Goal: Find specific page/section: Find specific page/section

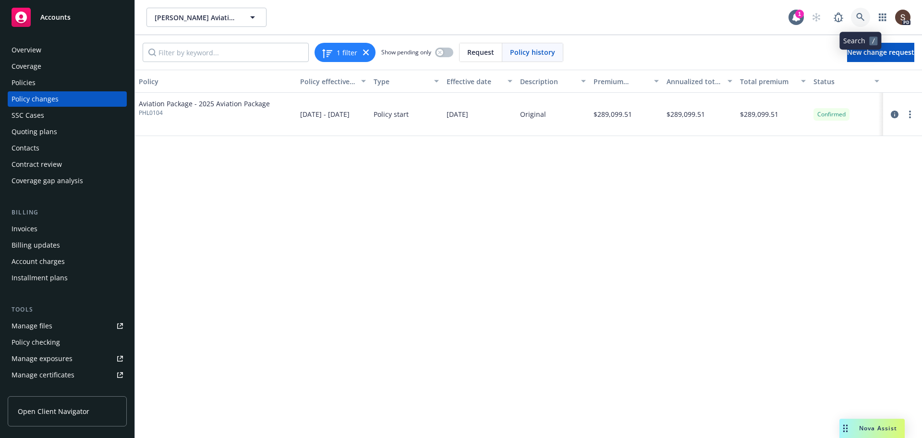
click at [866, 12] on link at bounding box center [860, 17] width 19 height 19
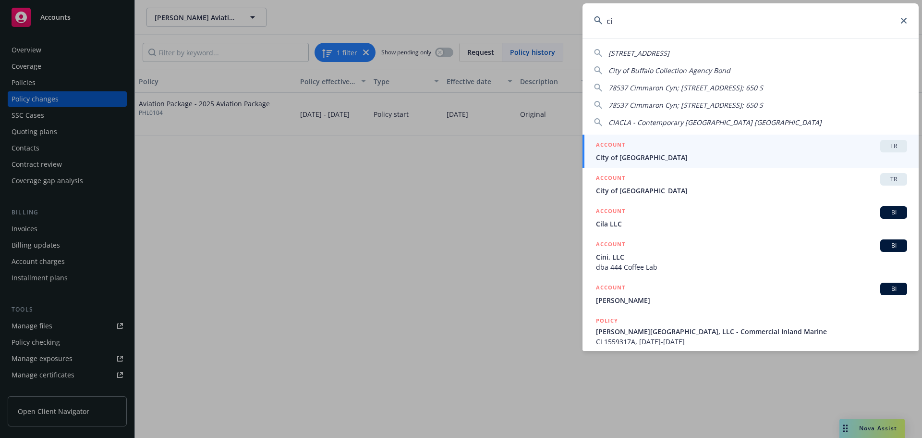
type input "c"
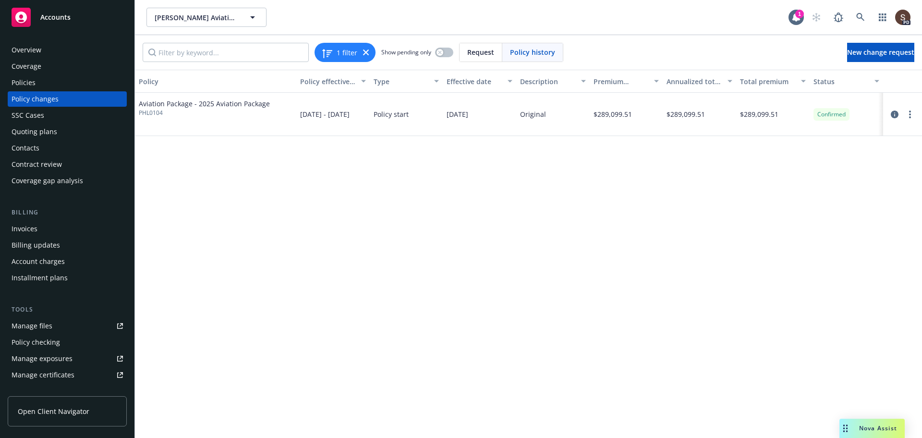
click at [37, 324] on div "Manage files" at bounding box center [32, 325] width 41 height 15
click at [20, 323] on div "Manage files" at bounding box center [32, 325] width 41 height 15
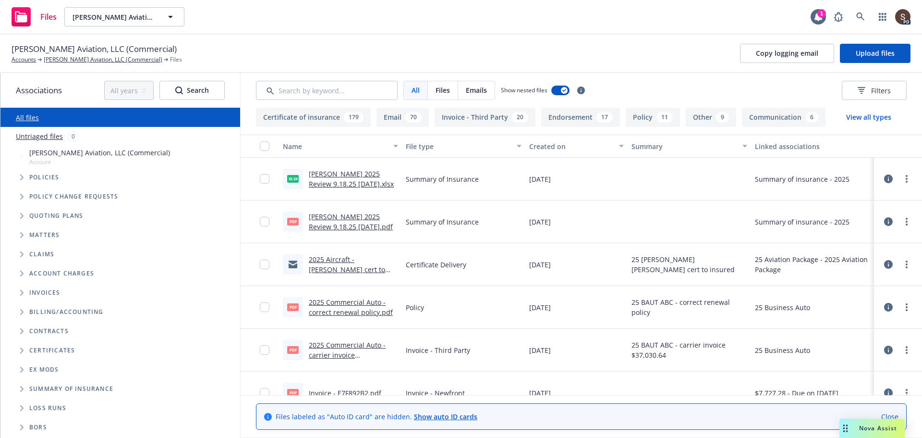
click at [366, 216] on link "Michaud 2025 Review 9.18.25 - 09/18/2025.pdf" at bounding box center [351, 221] width 84 height 19
click at [353, 180] on link "Michaud 2025 Review 9.18.25 - 09/18/2025.xlsx" at bounding box center [351, 178] width 85 height 19
click at [858, 24] on link at bounding box center [860, 16] width 19 height 19
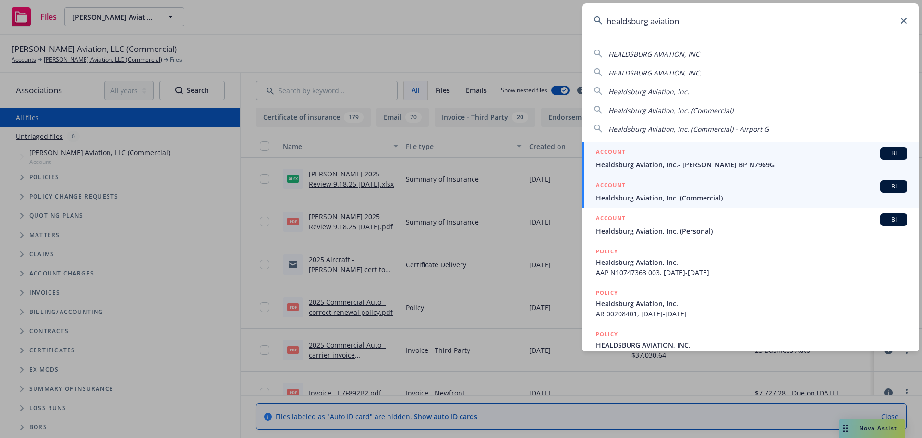
type input "healdsburg aviation"
click at [693, 191] on div "ACCOUNT BI" at bounding box center [751, 186] width 311 height 12
